Goal: Task Accomplishment & Management: Manage account settings

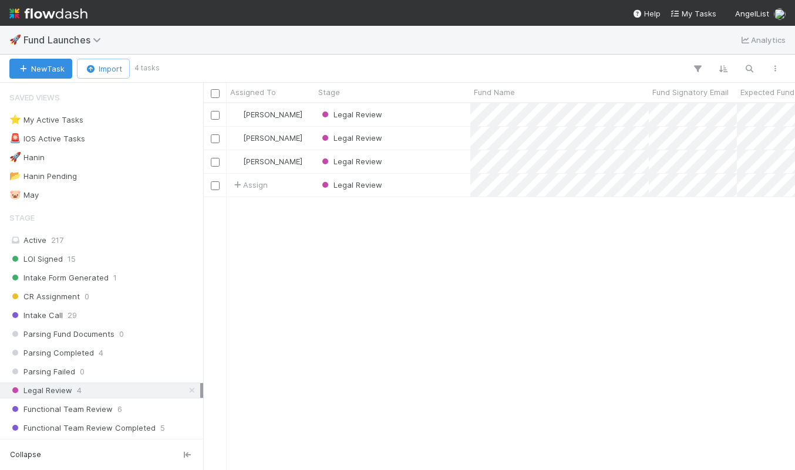
scroll to position [0, 1]
click at [96, 264] on div "LOI Signed 15" at bounding box center [104, 259] width 191 height 15
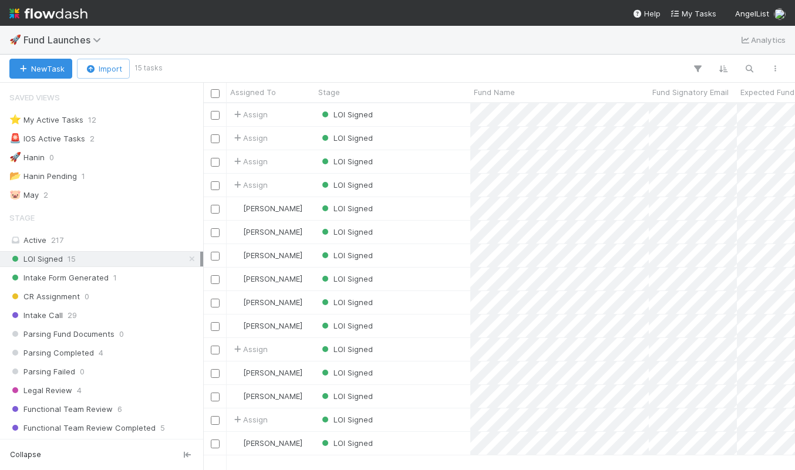
scroll to position [366, 592]
click at [448, 114] on div "LOI Signed" at bounding box center [393, 114] width 156 height 23
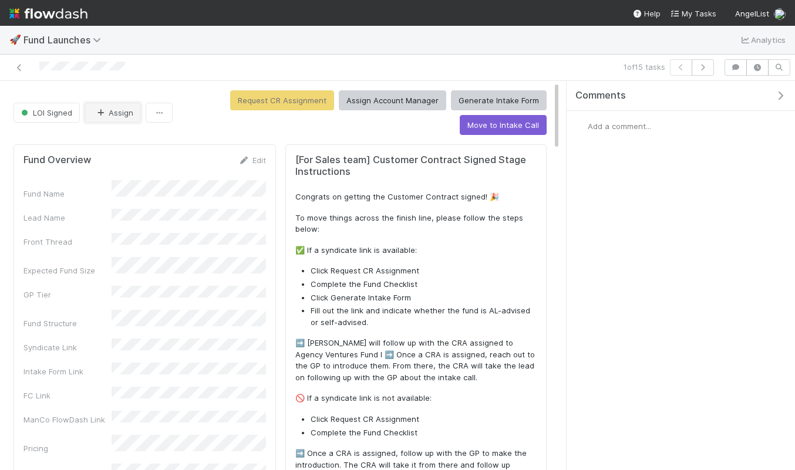
click at [90, 118] on button "Assign" at bounding box center [113, 113] width 56 height 20
click at [109, 81] on div at bounding box center [397, 235] width 795 height 470
click at [264, 164] on link "Edit" at bounding box center [252, 160] width 28 height 9
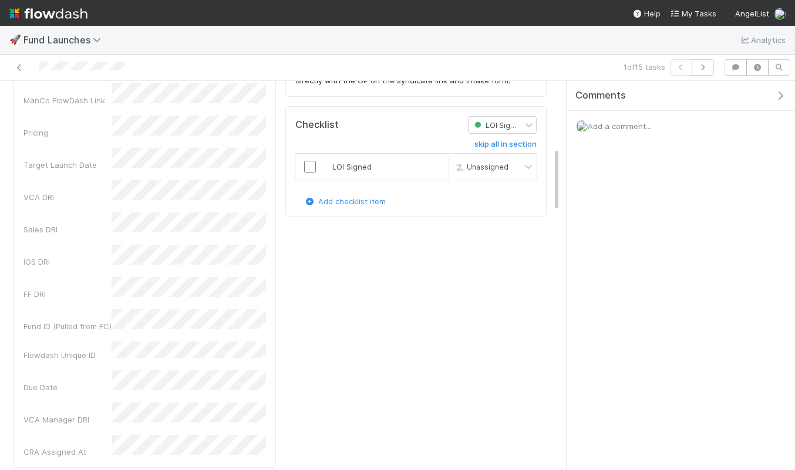
scroll to position [403, 0]
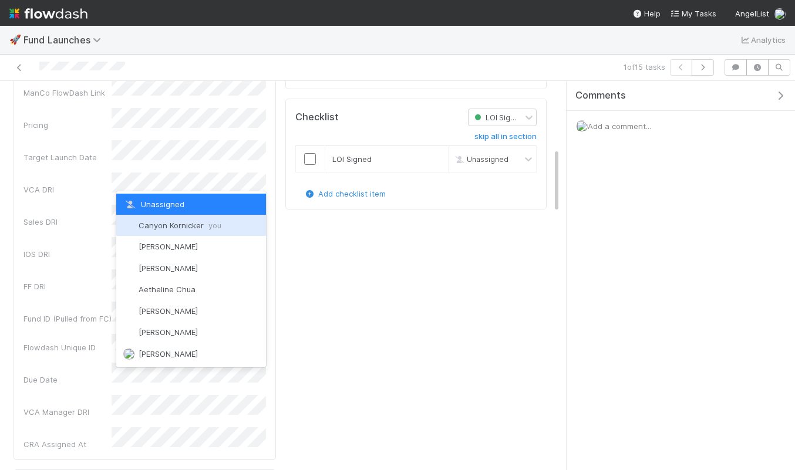
click at [175, 225] on span "Canyon Kornicker you" at bounding box center [179, 225] width 83 height 9
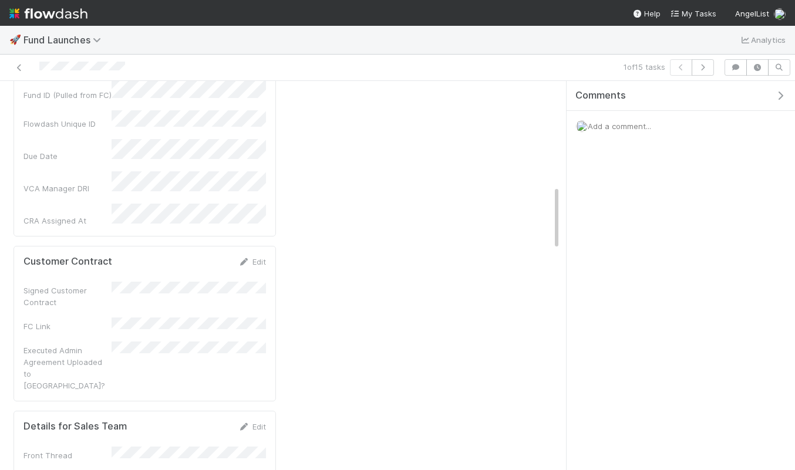
scroll to position [0, 0]
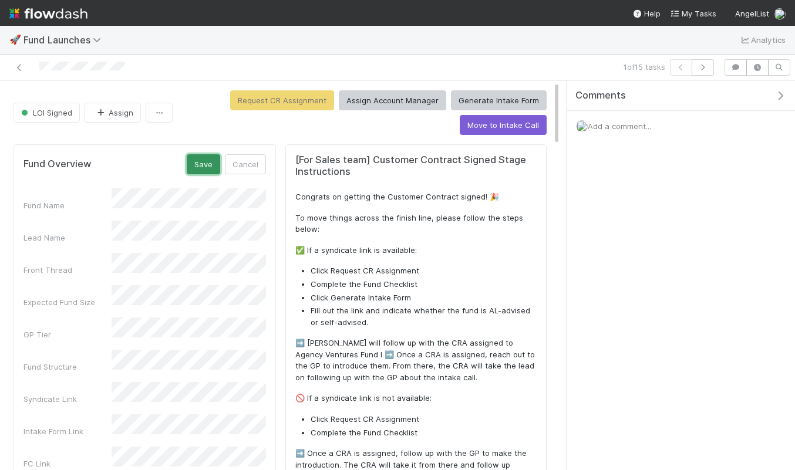
click at [202, 172] on button "Save" at bounding box center [203, 164] width 33 height 20
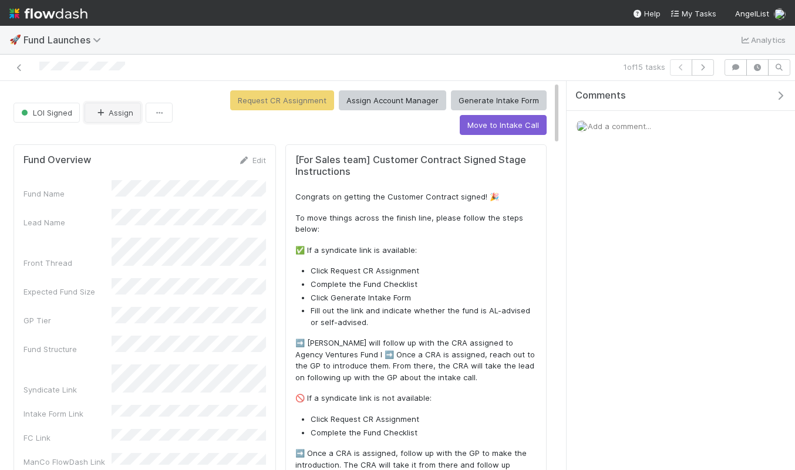
click at [110, 113] on button "Assign" at bounding box center [113, 113] width 56 height 20
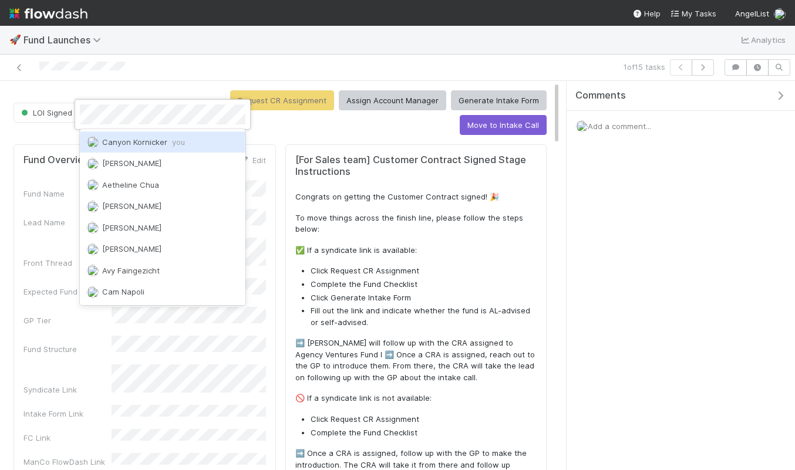
click at [114, 66] on div at bounding box center [397, 235] width 795 height 470
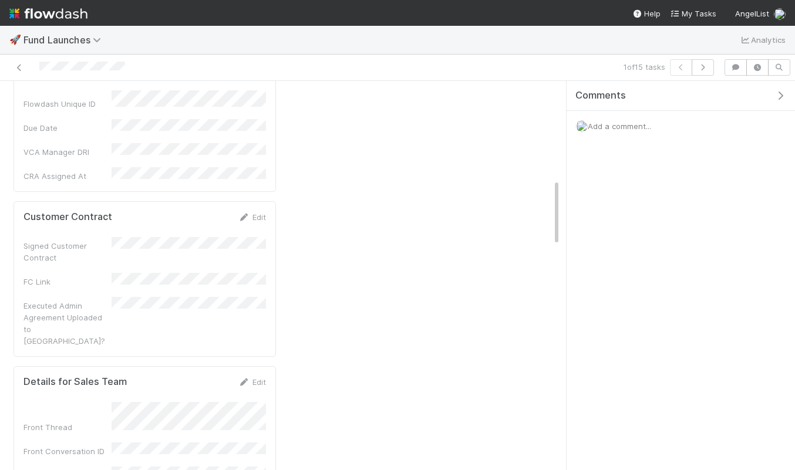
scroll to position [573, 0]
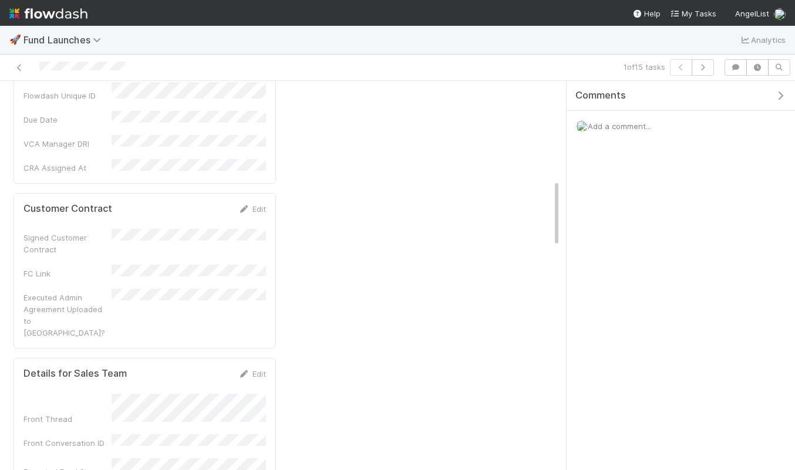
click at [266, 203] on div "Customer Contract Edit" at bounding box center [145, 209] width 260 height 12
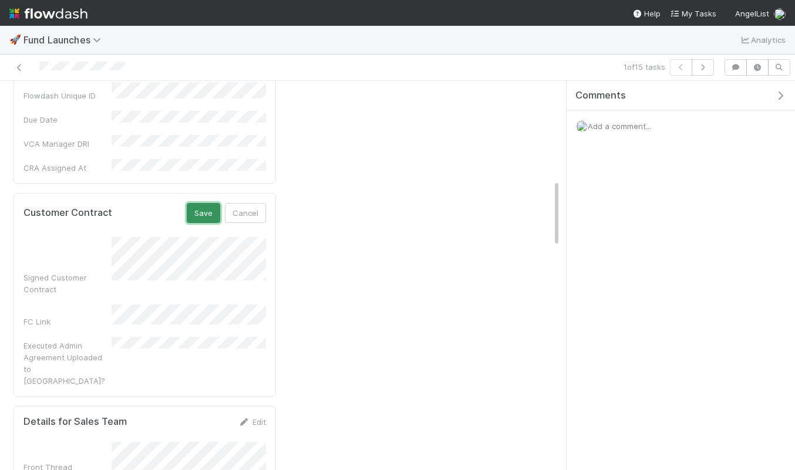
click at [205, 203] on button "Save" at bounding box center [203, 213] width 33 height 20
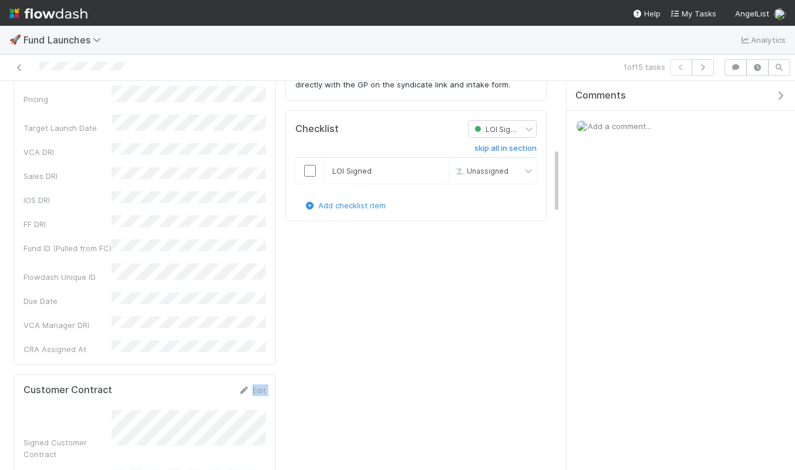
scroll to position [390, 0]
click at [313, 173] on input "checkbox" at bounding box center [310, 173] width 12 height 12
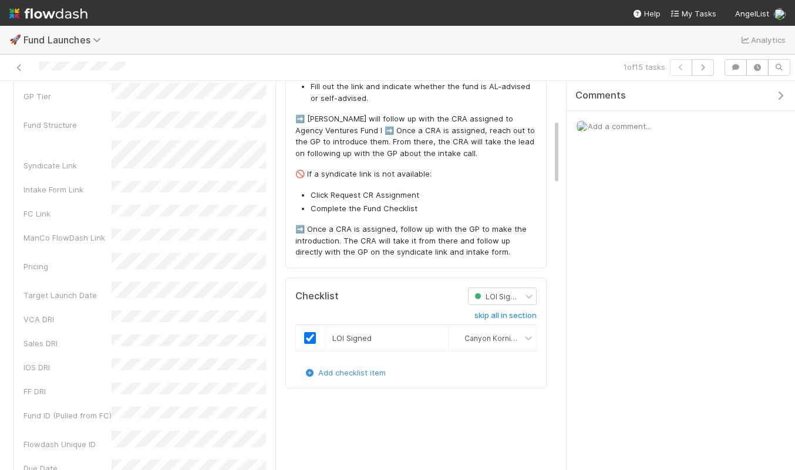
scroll to position [0, 0]
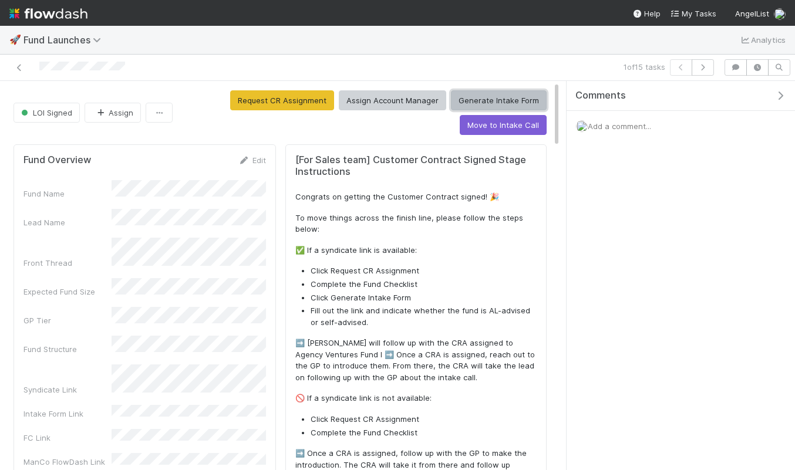
click at [486, 99] on button "Generate Intake Form" at bounding box center [499, 100] width 96 height 20
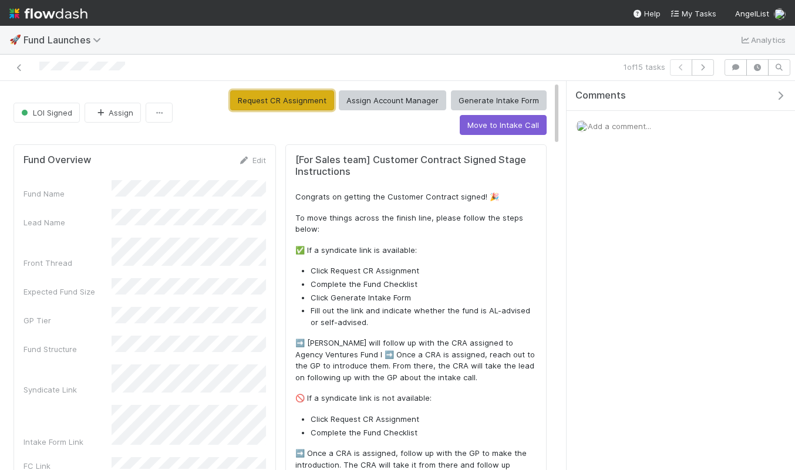
click at [310, 99] on button "Request CR Assignment" at bounding box center [282, 100] width 104 height 20
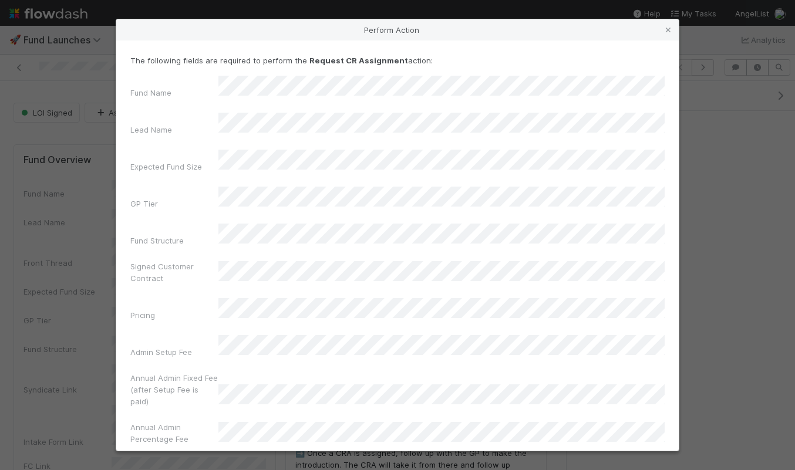
scroll to position [189, 0]
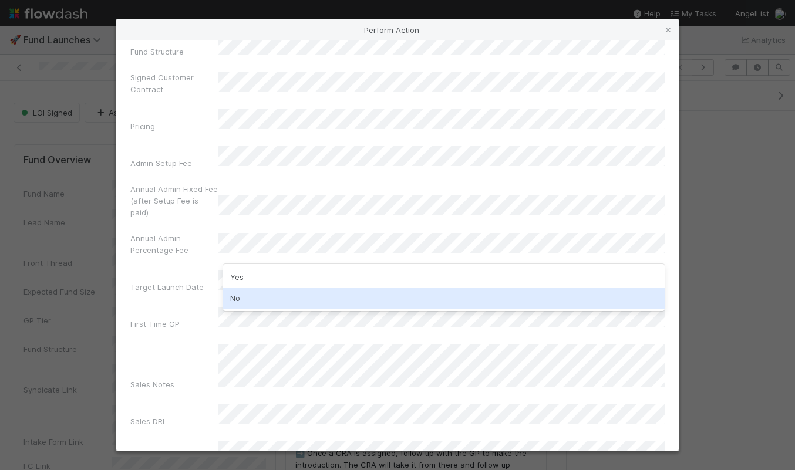
click at [265, 298] on div "No" at bounding box center [443, 298] width 441 height 21
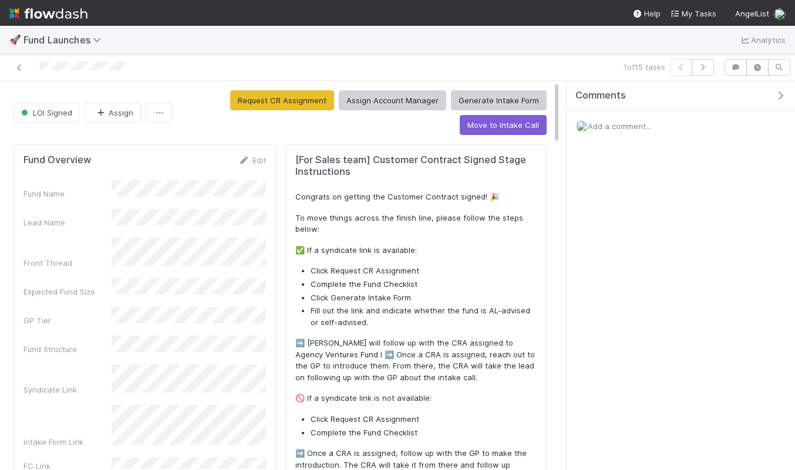
copy div
click at [21, 69] on icon at bounding box center [19, 68] width 12 height 8
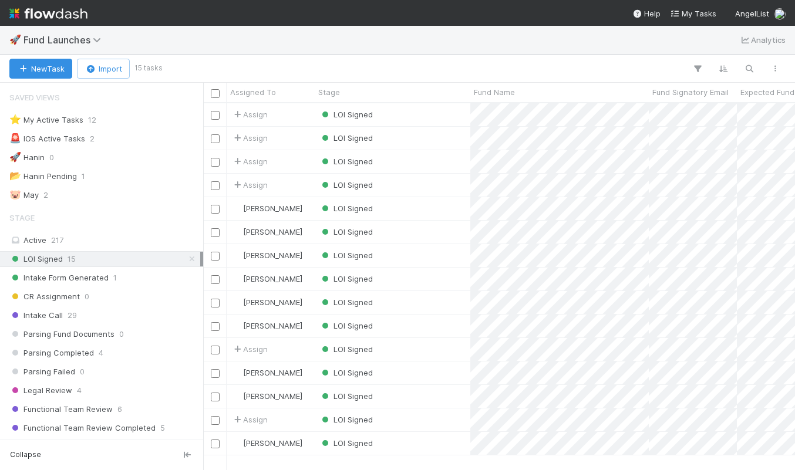
scroll to position [366, 592]
click at [258, 186] on span "Assign" at bounding box center [249, 185] width 36 height 12
